Goal: Task Accomplishment & Management: Manage account settings

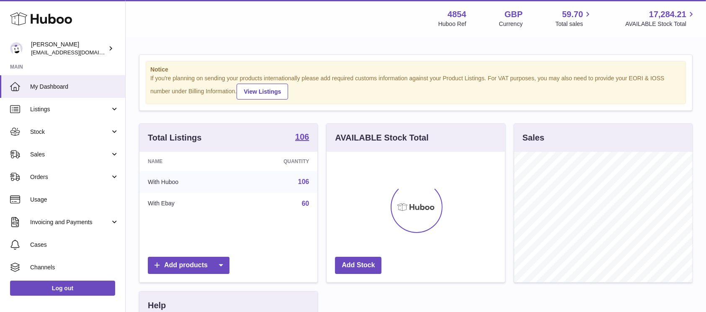
scroll to position [131, 178]
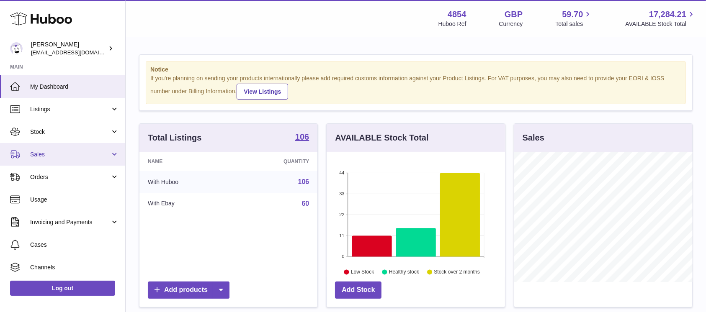
click at [88, 157] on span "Sales" at bounding box center [70, 155] width 80 height 8
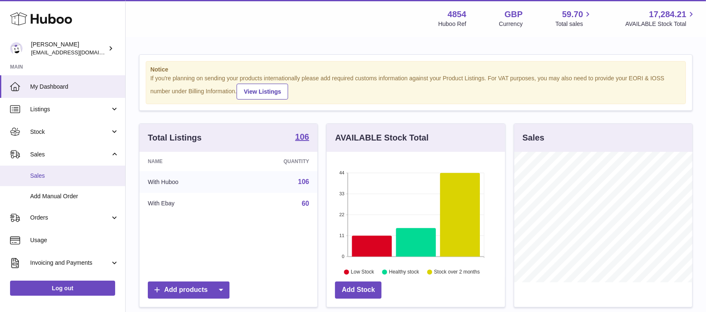
click at [80, 178] on span "Sales" at bounding box center [74, 176] width 89 height 8
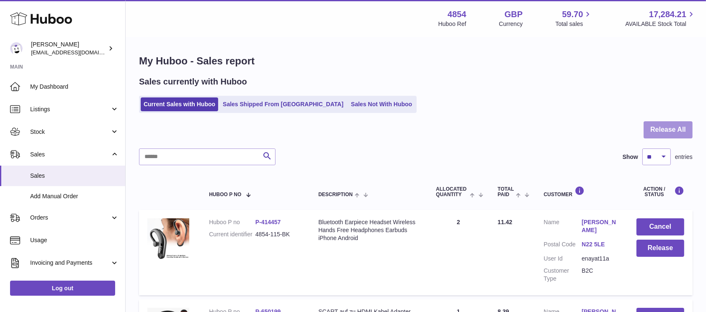
click at [676, 126] on button "Release All" at bounding box center [668, 129] width 49 height 17
click at [674, 127] on button "Release All" at bounding box center [668, 129] width 49 height 17
click at [673, 125] on button "Release All" at bounding box center [668, 129] width 49 height 17
click at [669, 134] on button "Release All" at bounding box center [668, 129] width 49 height 17
click at [647, 127] on button "Release All" at bounding box center [668, 129] width 49 height 17
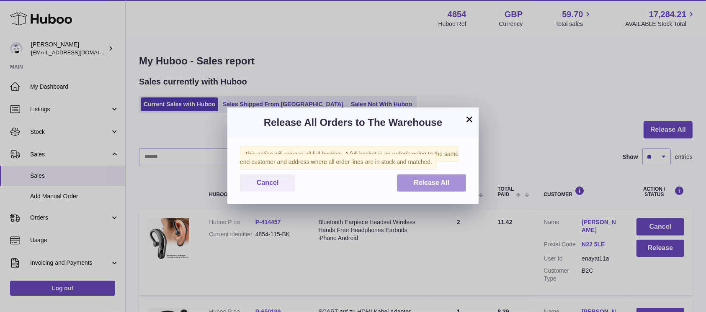
click at [428, 182] on span "Release All" at bounding box center [432, 182] width 36 height 7
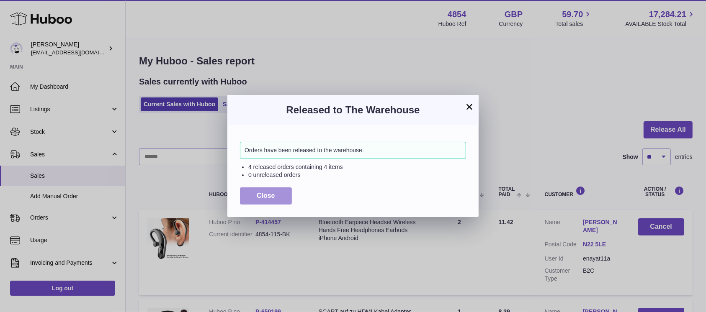
click at [259, 194] on span "Close" at bounding box center [266, 195] width 18 height 7
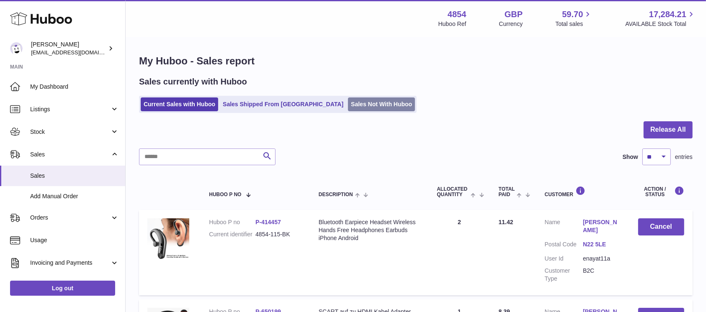
click at [348, 103] on link "Sales Not With Huboo" at bounding box center [381, 105] width 67 height 14
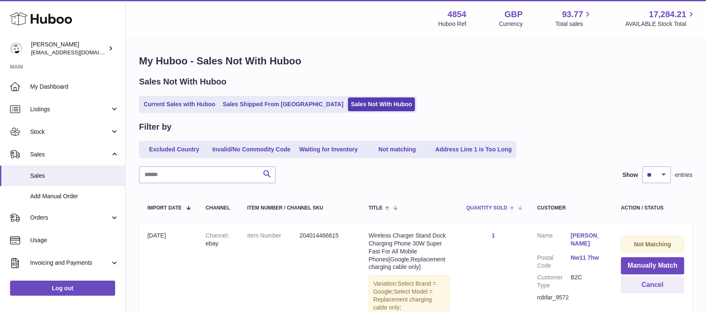
scroll to position [87, 0]
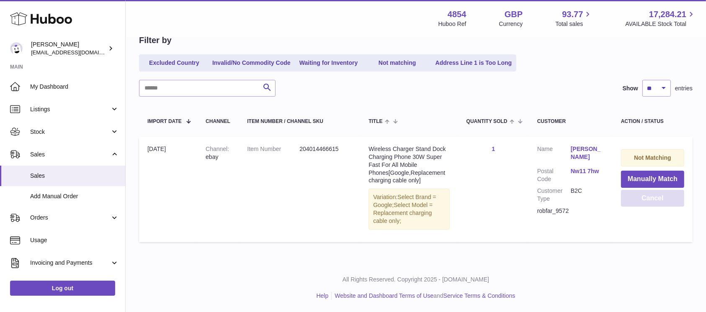
click at [632, 202] on button "Cancel" at bounding box center [652, 198] width 63 height 17
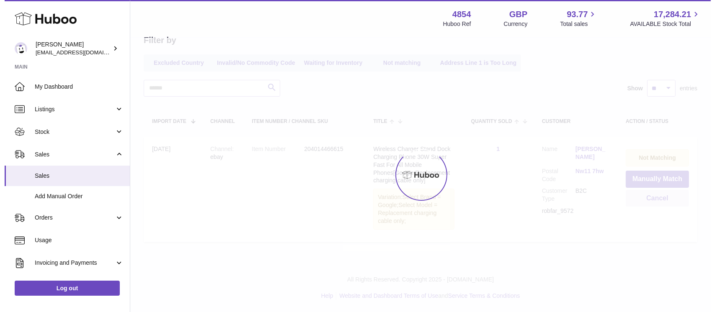
scroll to position [0, 0]
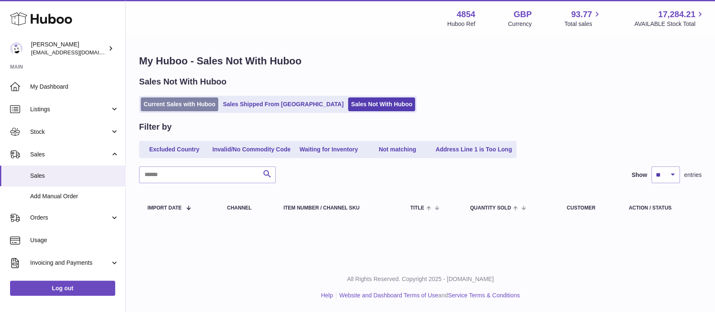
click at [193, 100] on link "Current Sales with Huboo" at bounding box center [179, 105] width 77 height 14
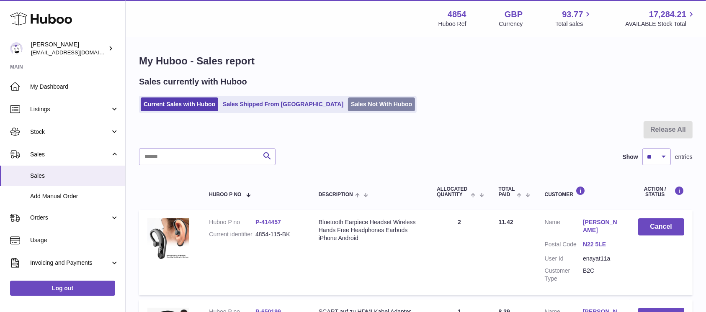
click at [348, 100] on link "Sales Not With Huboo" at bounding box center [381, 105] width 67 height 14
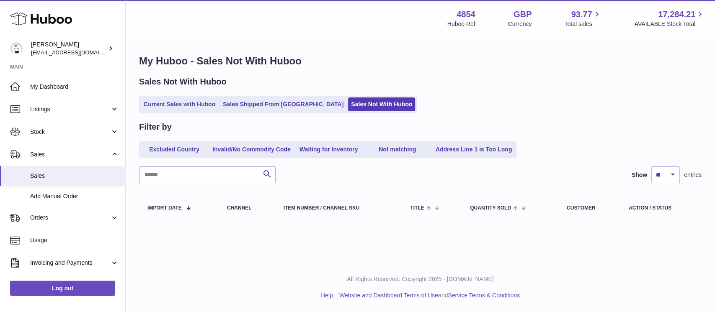
click at [166, 111] on link "Current Sales with Huboo" at bounding box center [179, 105] width 77 height 14
click at [177, 102] on link "Current Sales with Huboo" at bounding box center [179, 105] width 77 height 14
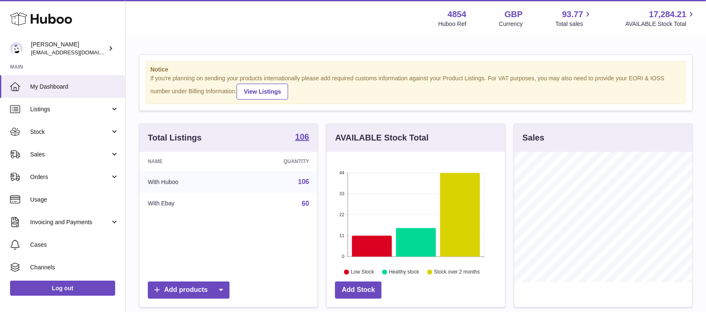
scroll to position [131, 178]
click at [79, 153] on span "Sales" at bounding box center [70, 155] width 80 height 8
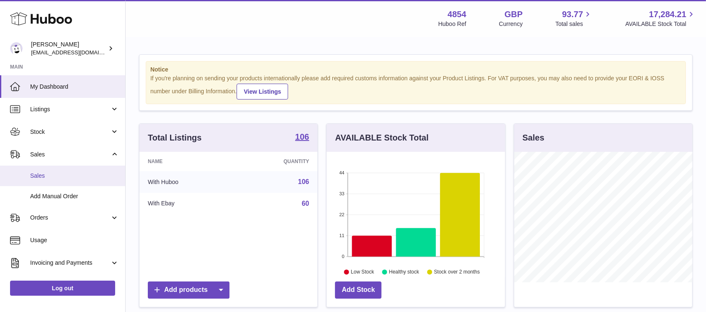
click at [71, 169] on link "Sales" at bounding box center [62, 176] width 125 height 21
